Goal: Information Seeking & Learning: Learn about a topic

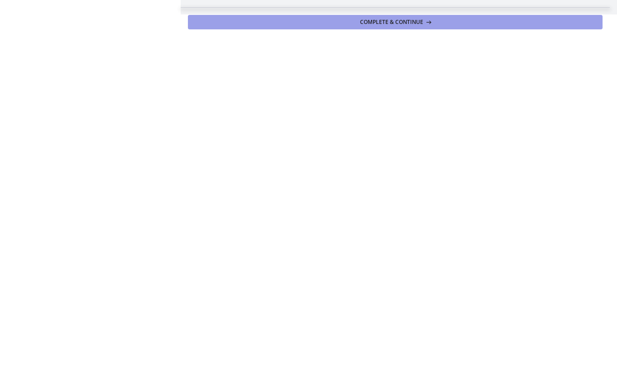
click at [366, 25] on span "Complete & continue" at bounding box center [391, 22] width 63 height 7
click at [437, 21] on button "Continue" at bounding box center [395, 22] width 415 height 14
